Goal: Check status: Check status

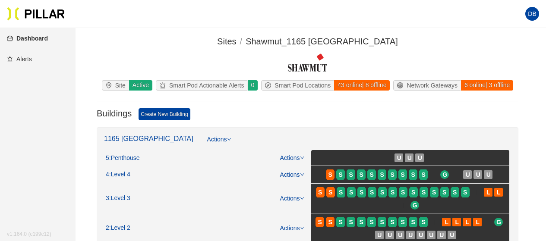
scroll to position [43, 0]
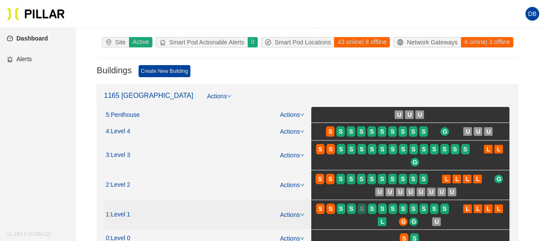
click at [365, 209] on div "S" at bounding box center [361, 208] width 9 height 7
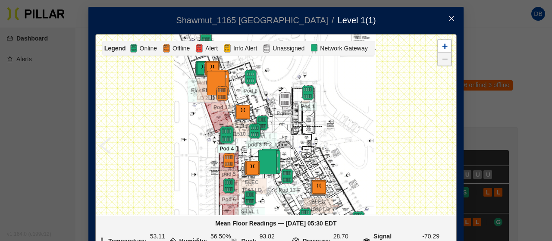
click at [218, 135] on img at bounding box center [226, 135] width 19 height 19
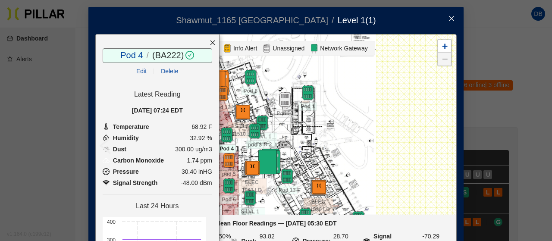
click at [210, 42] on icon "close" at bounding box center [212, 43] width 5 height 5
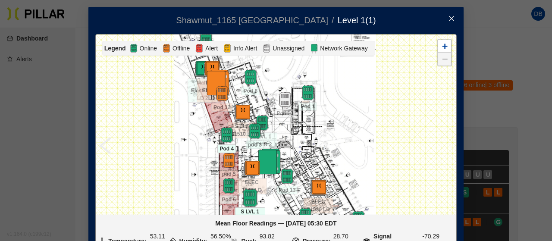
click at [245, 199] on img at bounding box center [250, 198] width 19 height 19
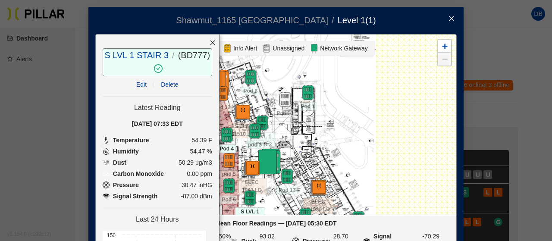
click at [210, 44] on icon "close" at bounding box center [212, 43] width 5 height 5
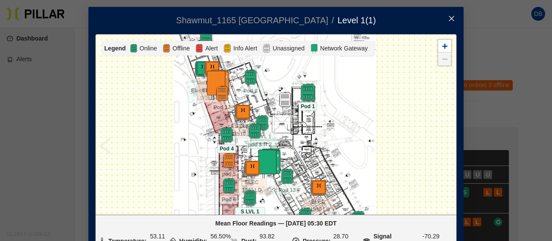
click at [304, 95] on img at bounding box center [307, 93] width 19 height 19
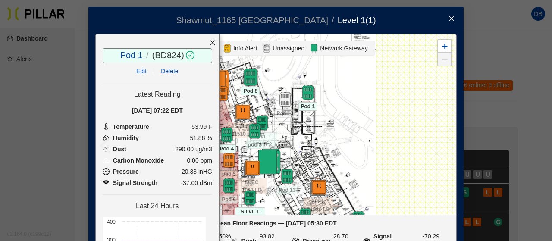
click at [248, 82] on img at bounding box center [250, 77] width 19 height 19
click at [206, 46] on div at bounding box center [212, 42] width 13 height 16
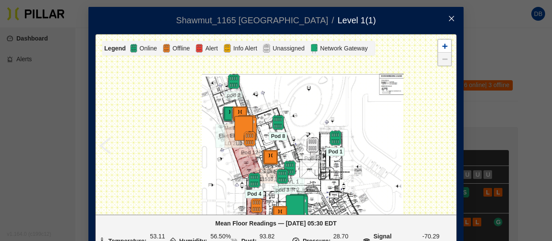
drag, startPoint x: 341, startPoint y: 72, endPoint x: 362, endPoint y: 119, distance: 51.7
click at [369, 119] on div at bounding box center [276, 124] width 361 height 180
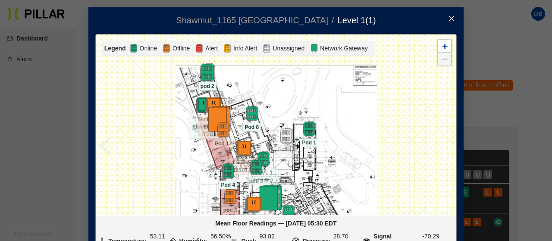
click at [198, 75] on img at bounding box center [207, 72] width 19 height 19
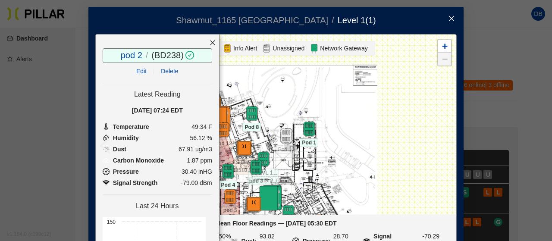
click at [453, 19] on span "Close" at bounding box center [451, 19] width 24 height 24
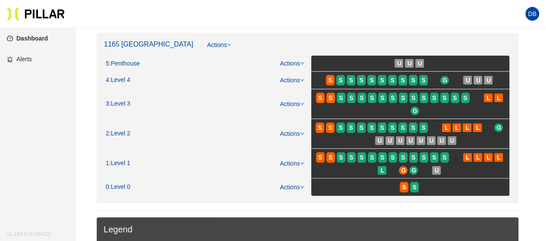
scroll to position [172, 0]
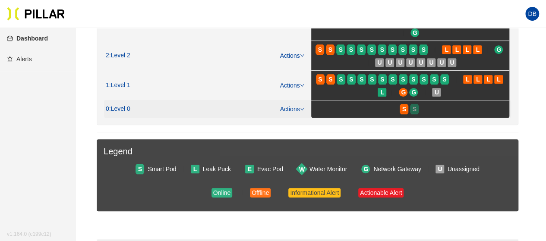
click at [416, 113] on div at bounding box center [414, 114] width 9 height 2
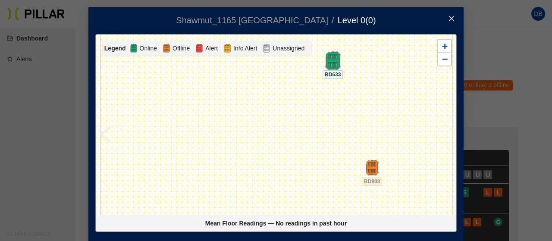
click at [330, 57] on img at bounding box center [332, 61] width 19 height 19
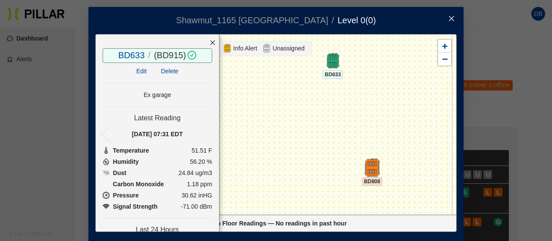
click at [370, 169] on img at bounding box center [372, 168] width 19 height 19
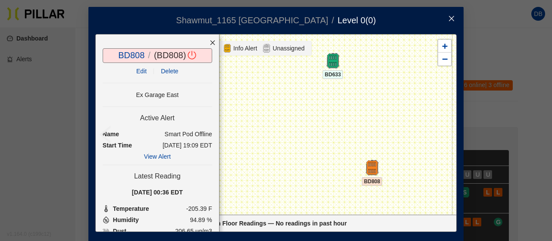
click at [210, 42] on icon "close" at bounding box center [213, 43] width 6 height 6
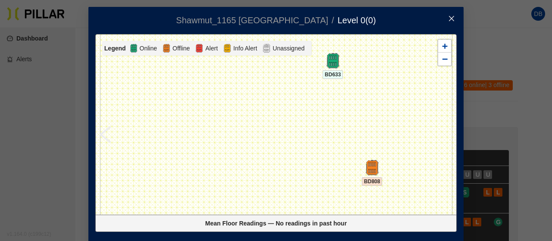
drag, startPoint x: 450, startPoint y: 18, endPoint x: 443, endPoint y: 22, distance: 8.4
click at [448, 18] on icon "close" at bounding box center [451, 18] width 7 height 7
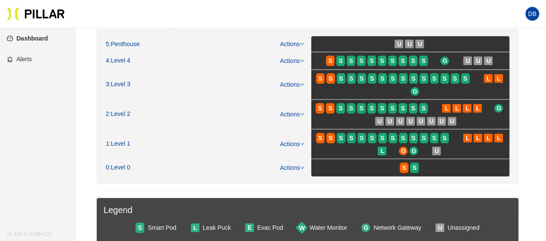
scroll to position [86, 0]
